Goal: Transaction & Acquisition: Book appointment/travel/reservation

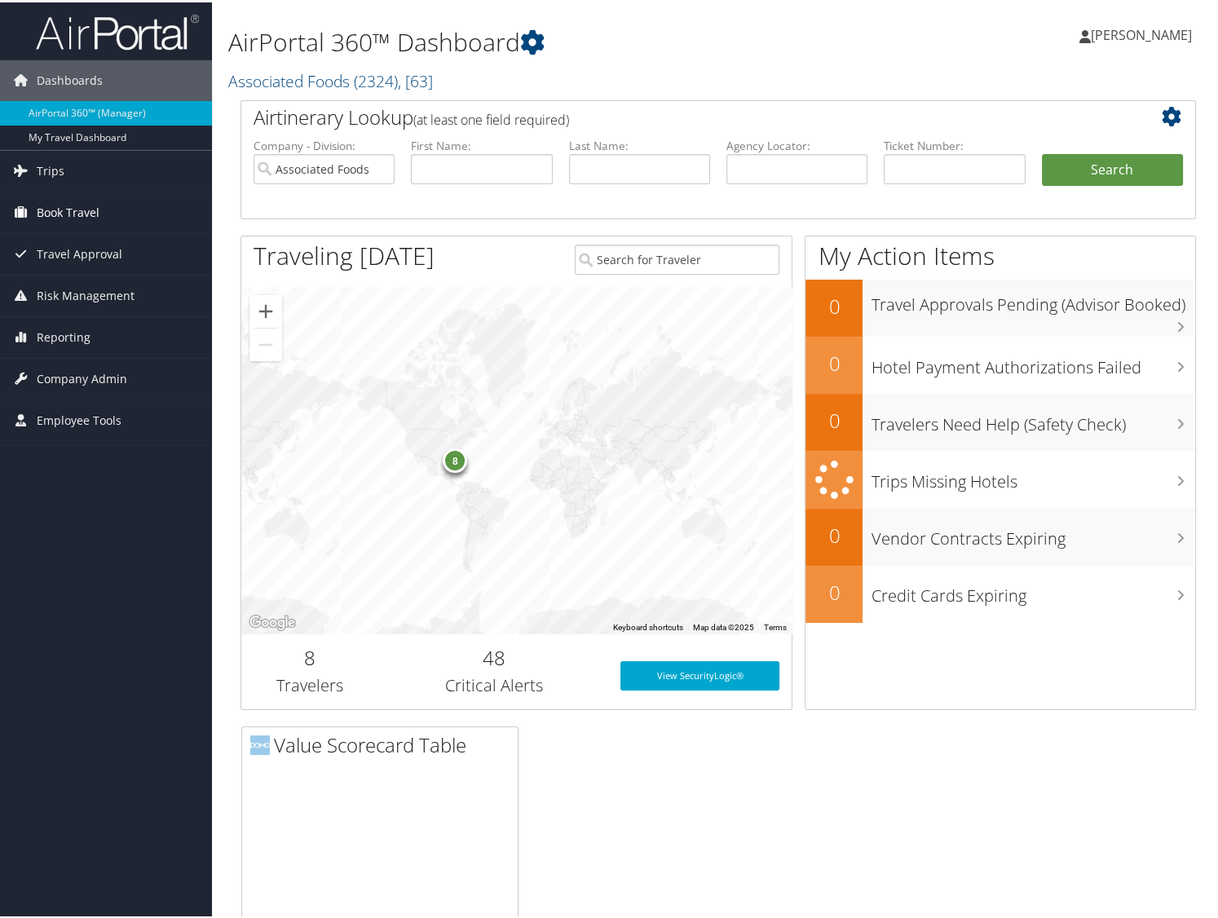
click at [43, 210] on span "Book Travel" at bounding box center [68, 210] width 63 height 41
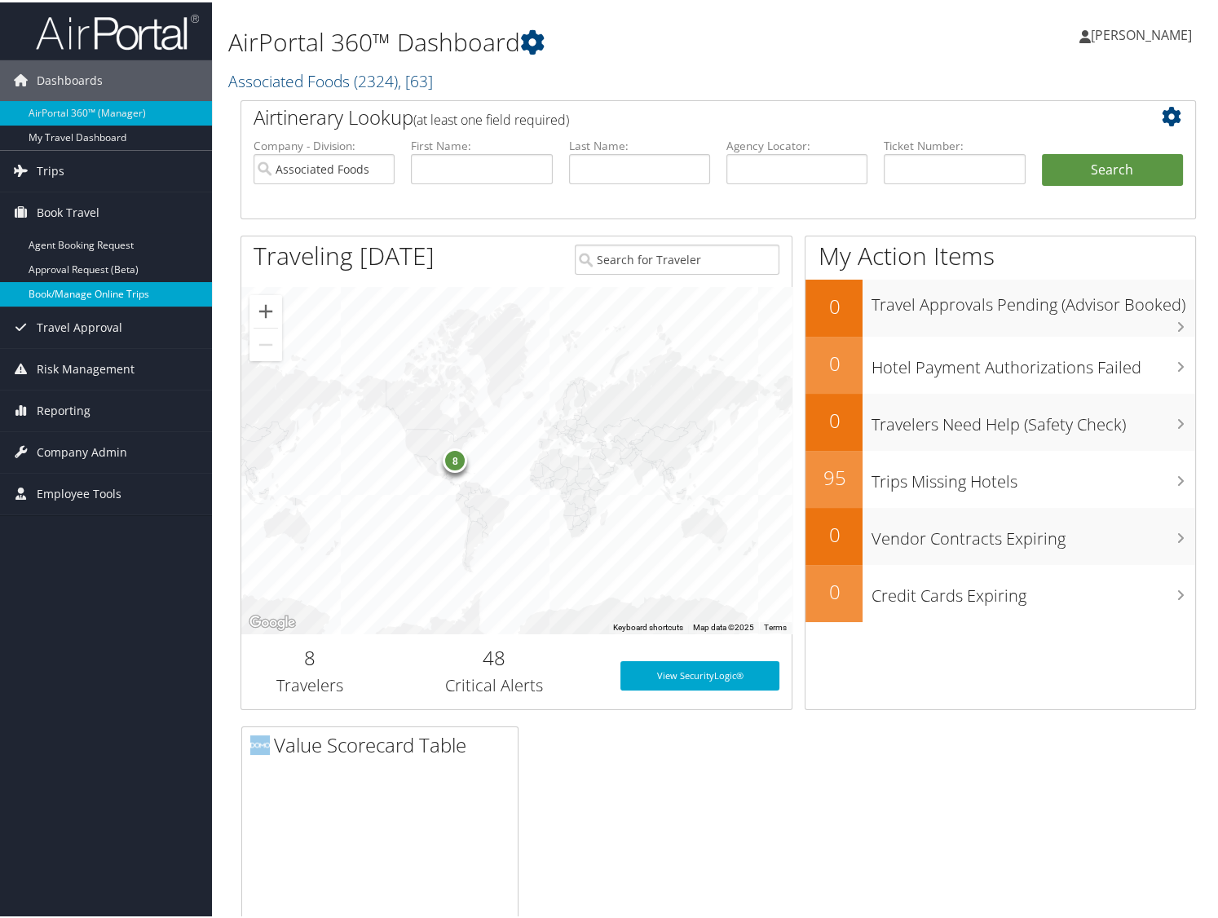
click at [78, 295] on link "Book/Manage Online Trips" at bounding box center [106, 292] width 212 height 24
